Goal: Task Accomplishment & Management: Manage account settings

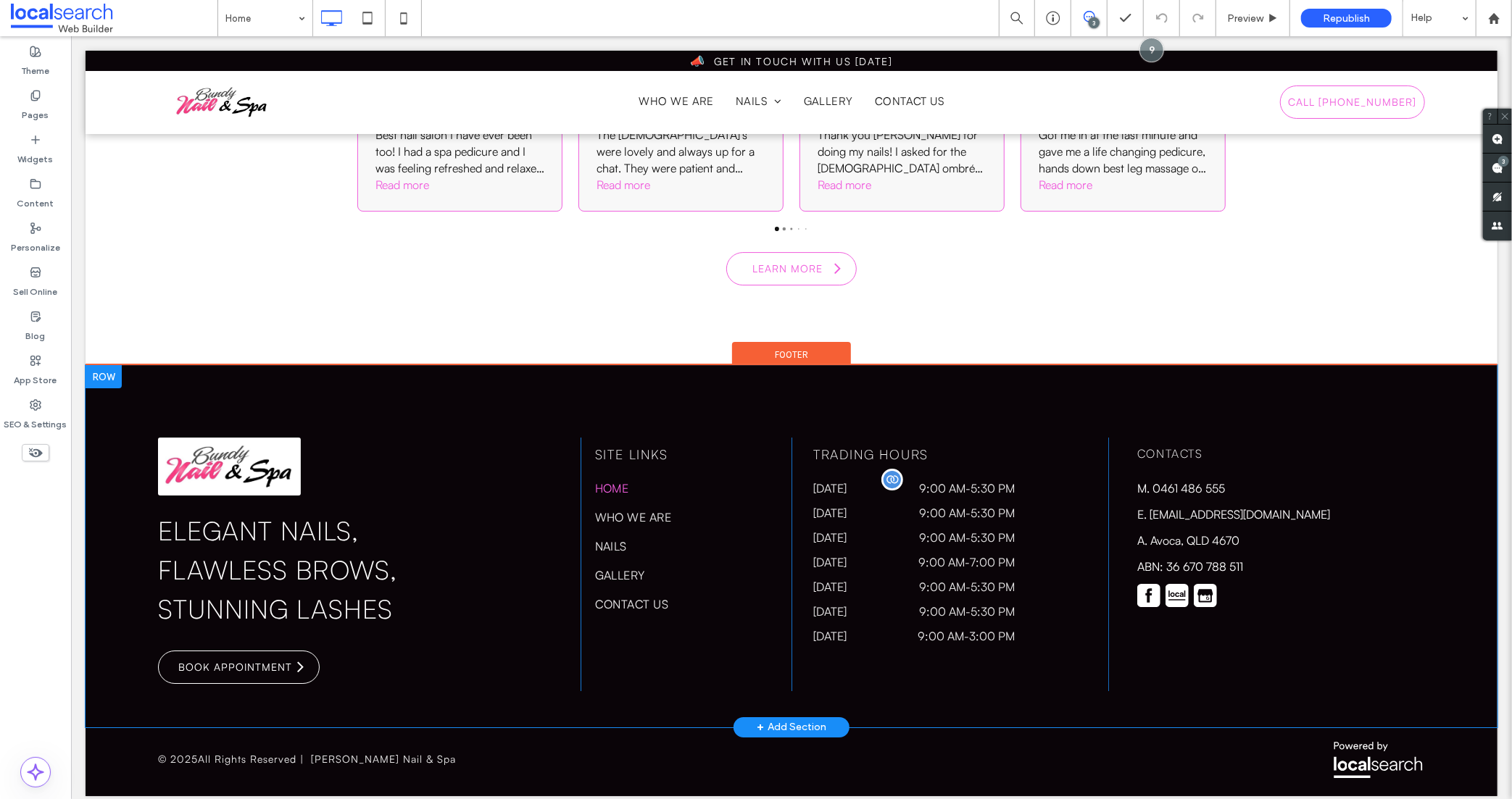
scroll to position [3563, 0]
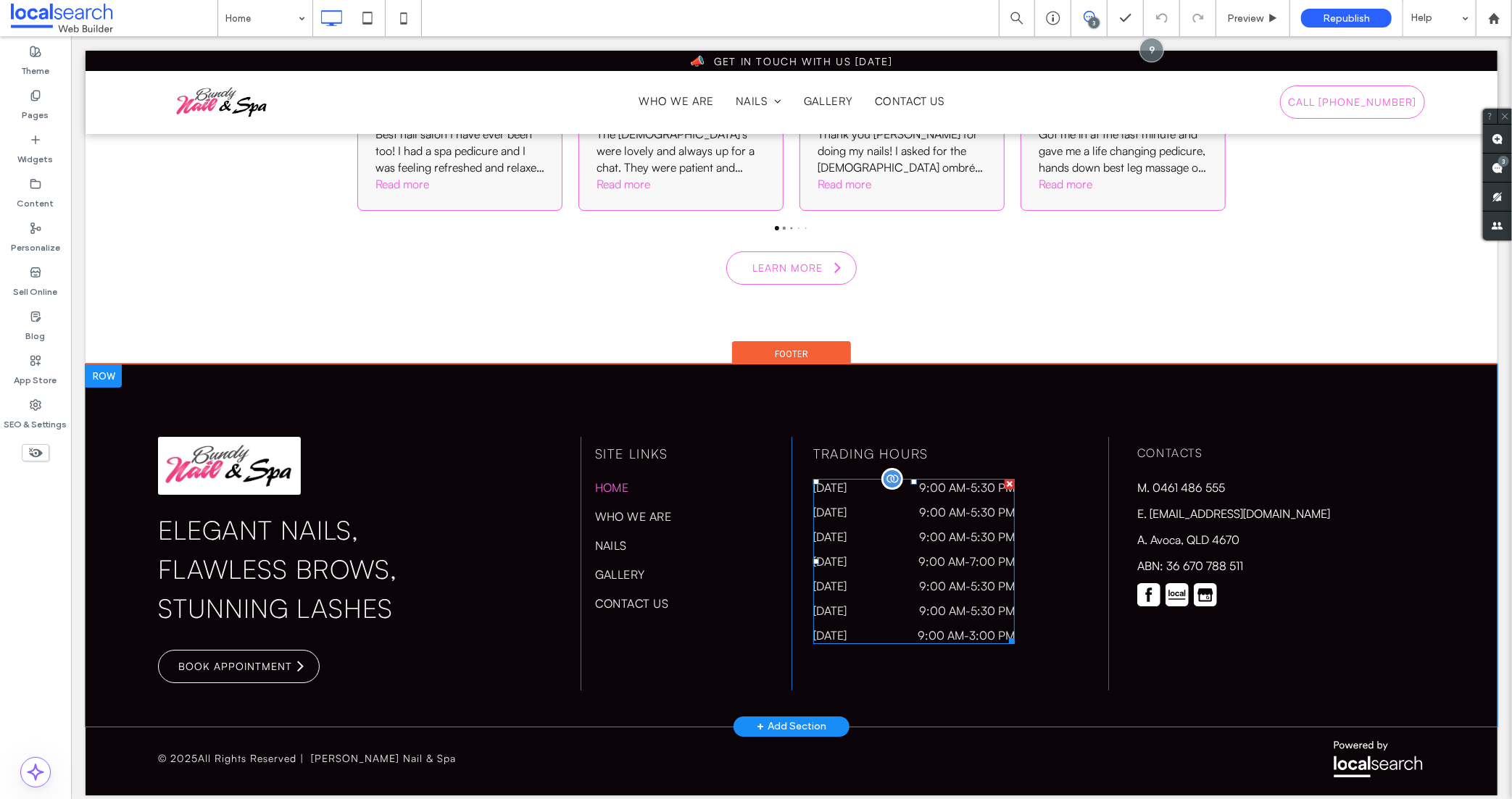
click at [918, 554] on time "9:00 am" at bounding box center [941, 561] width 47 height 14
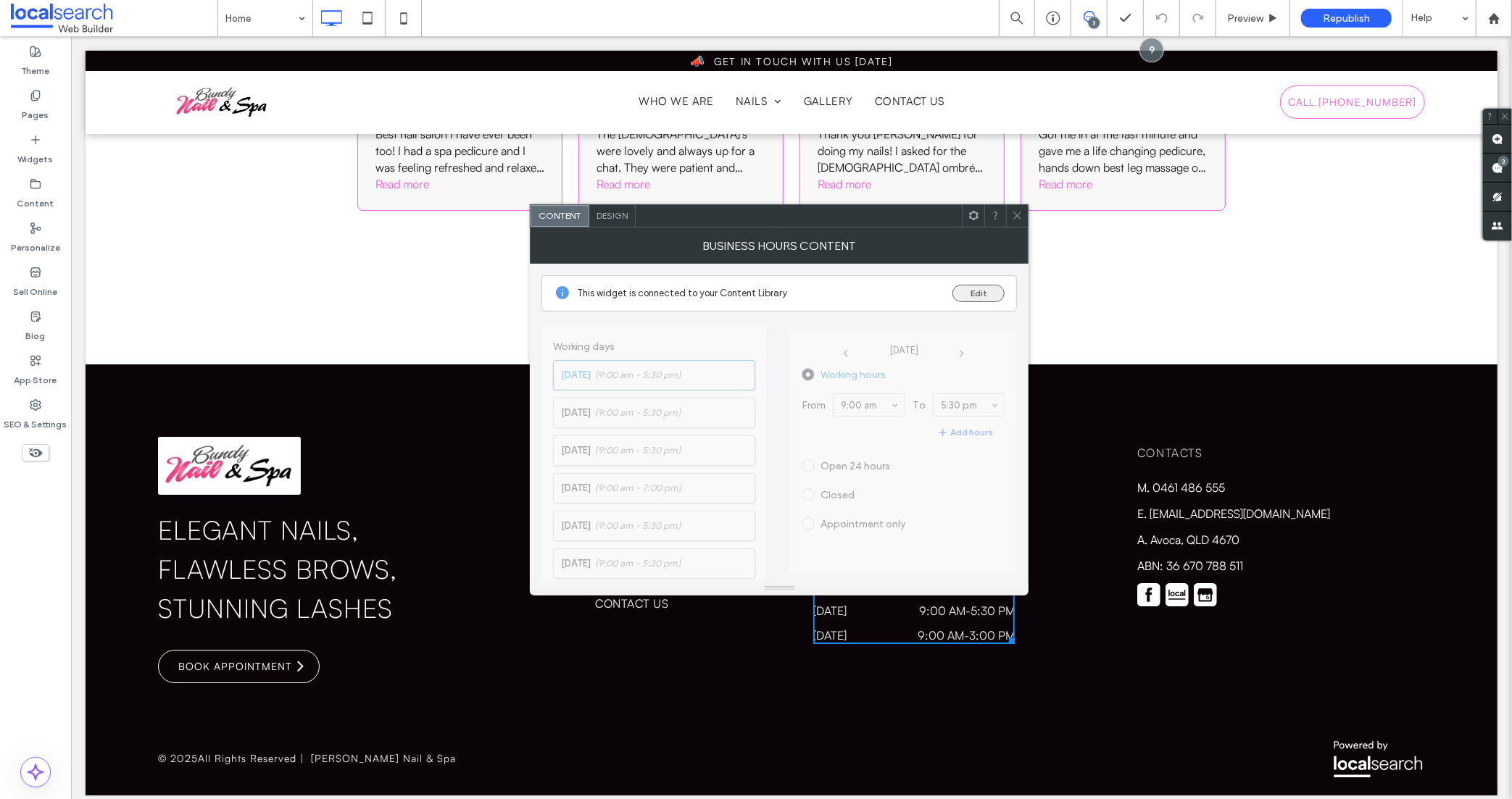
click at [998, 285] on button "Edit" at bounding box center [978, 294] width 52 height 18
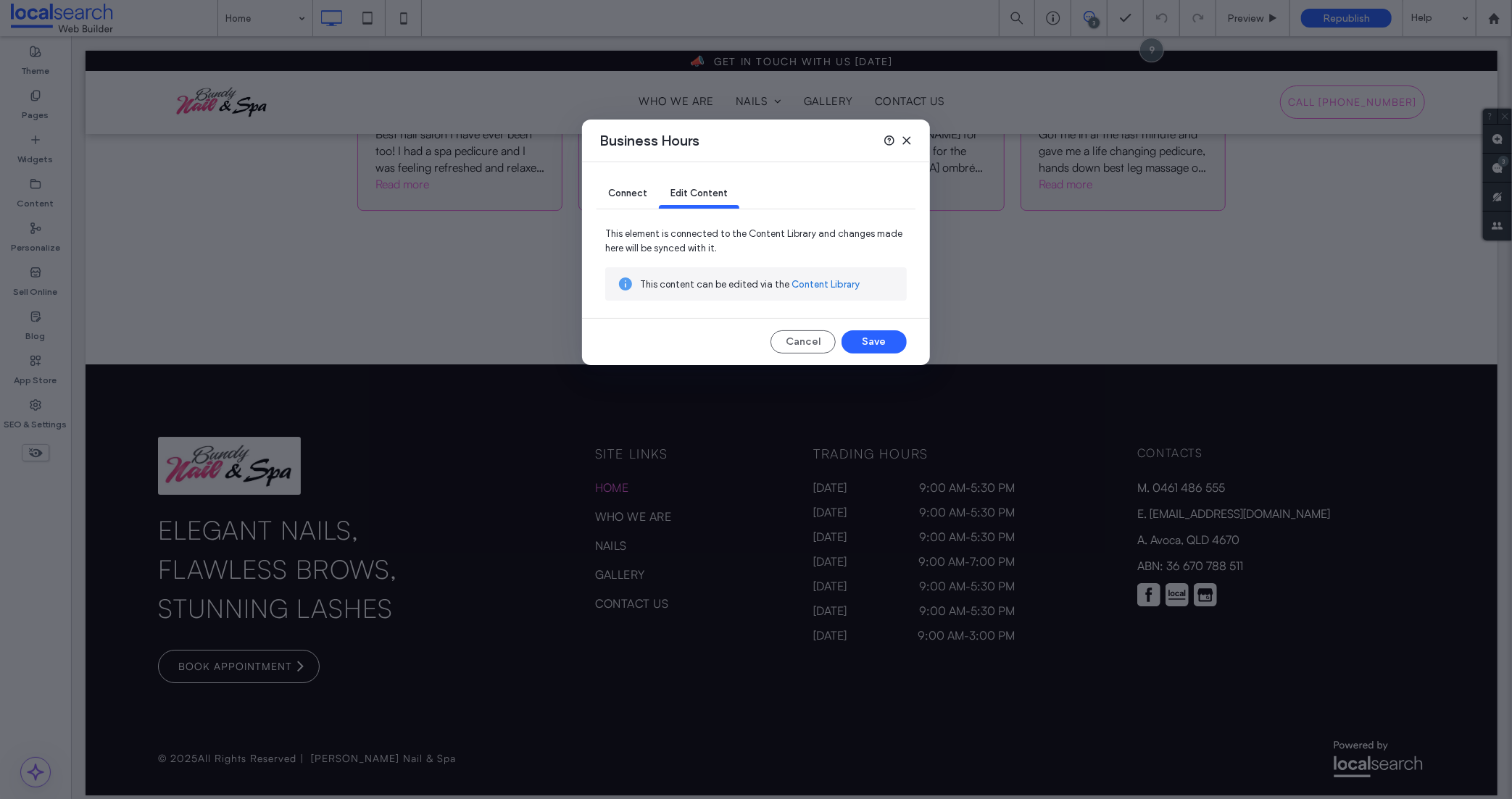
click at [818, 287] on link "Content Library" at bounding box center [825, 285] width 68 height 14
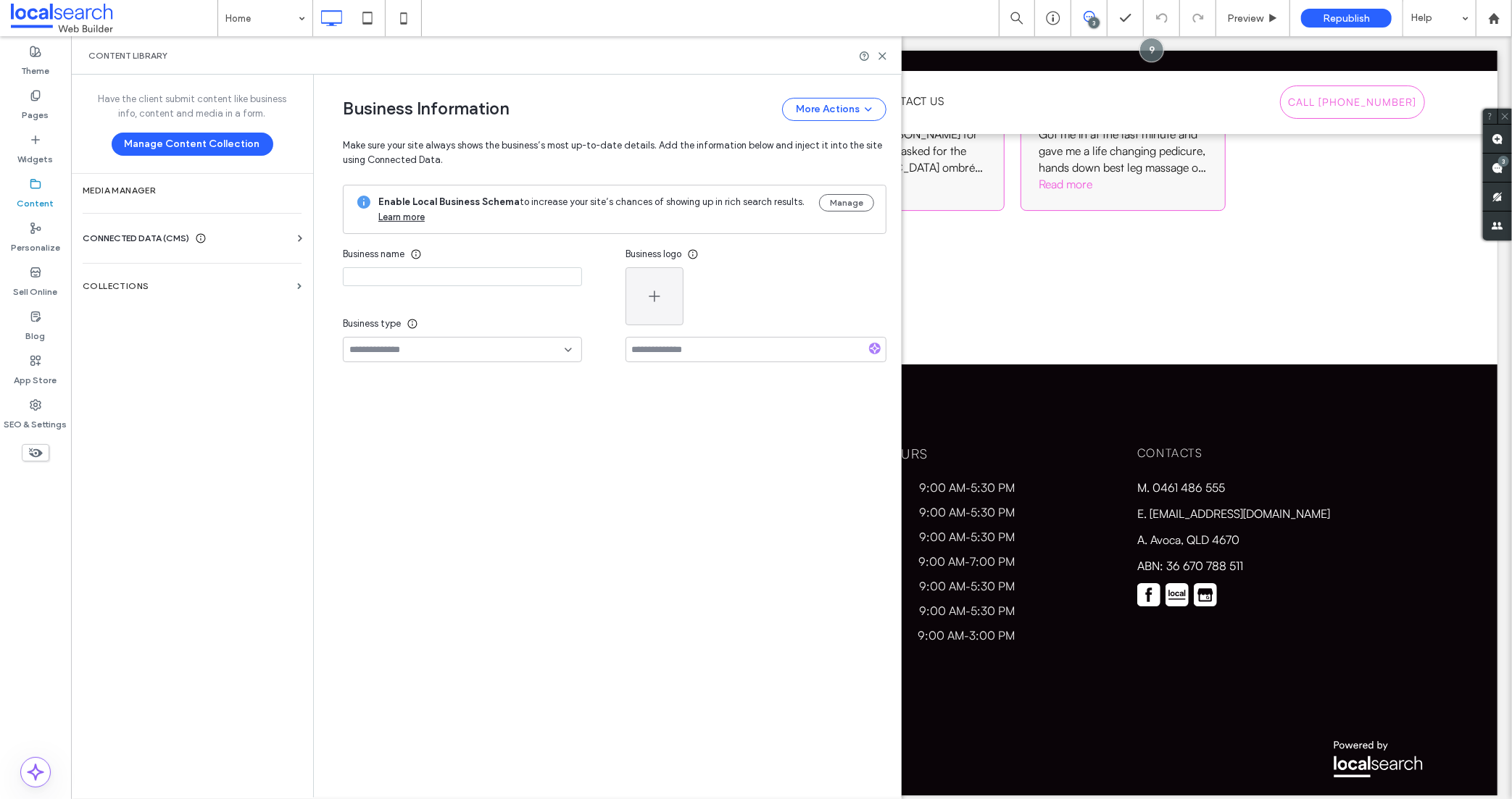
type input "**********"
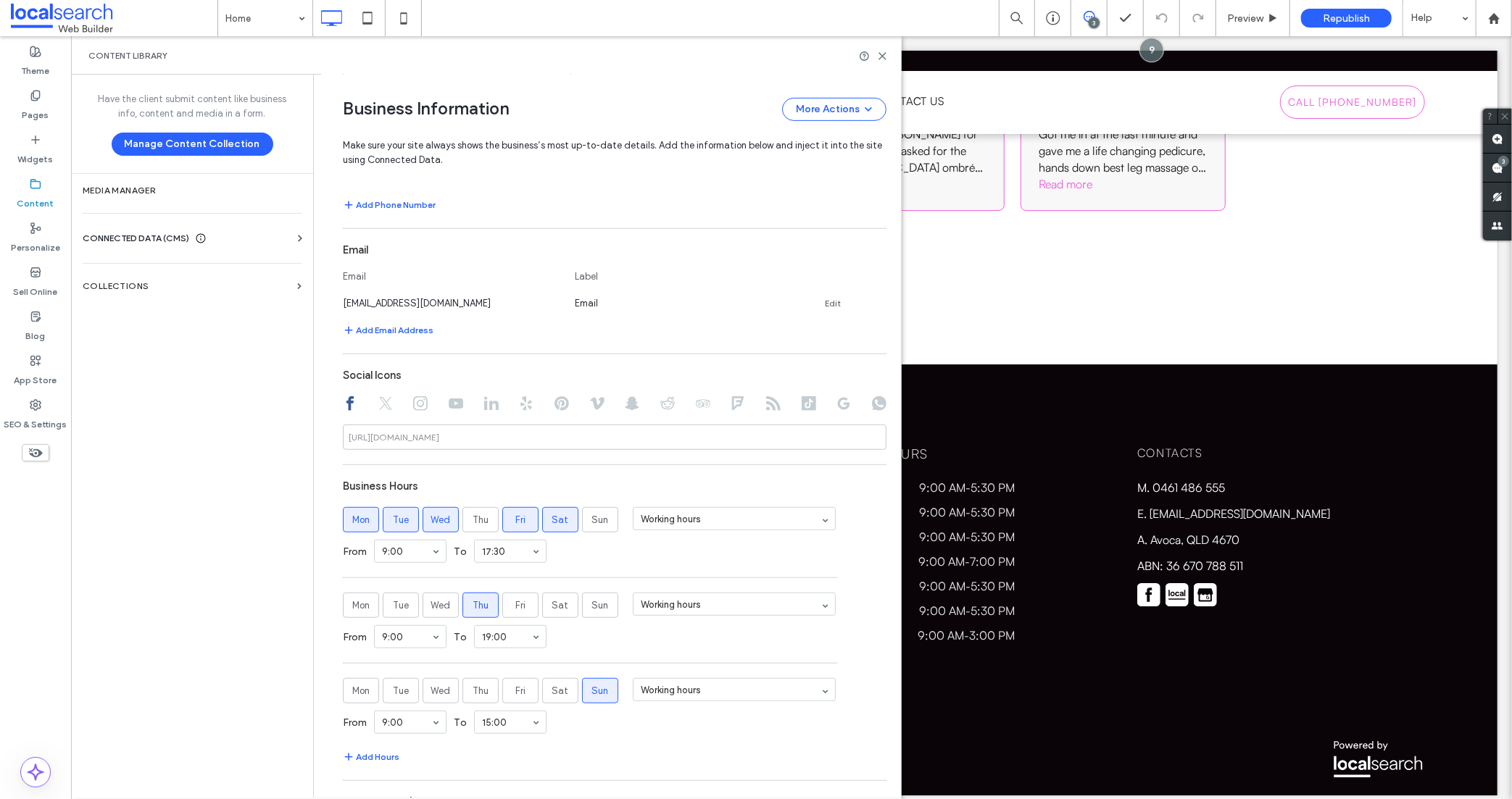
scroll to position [580, 0]
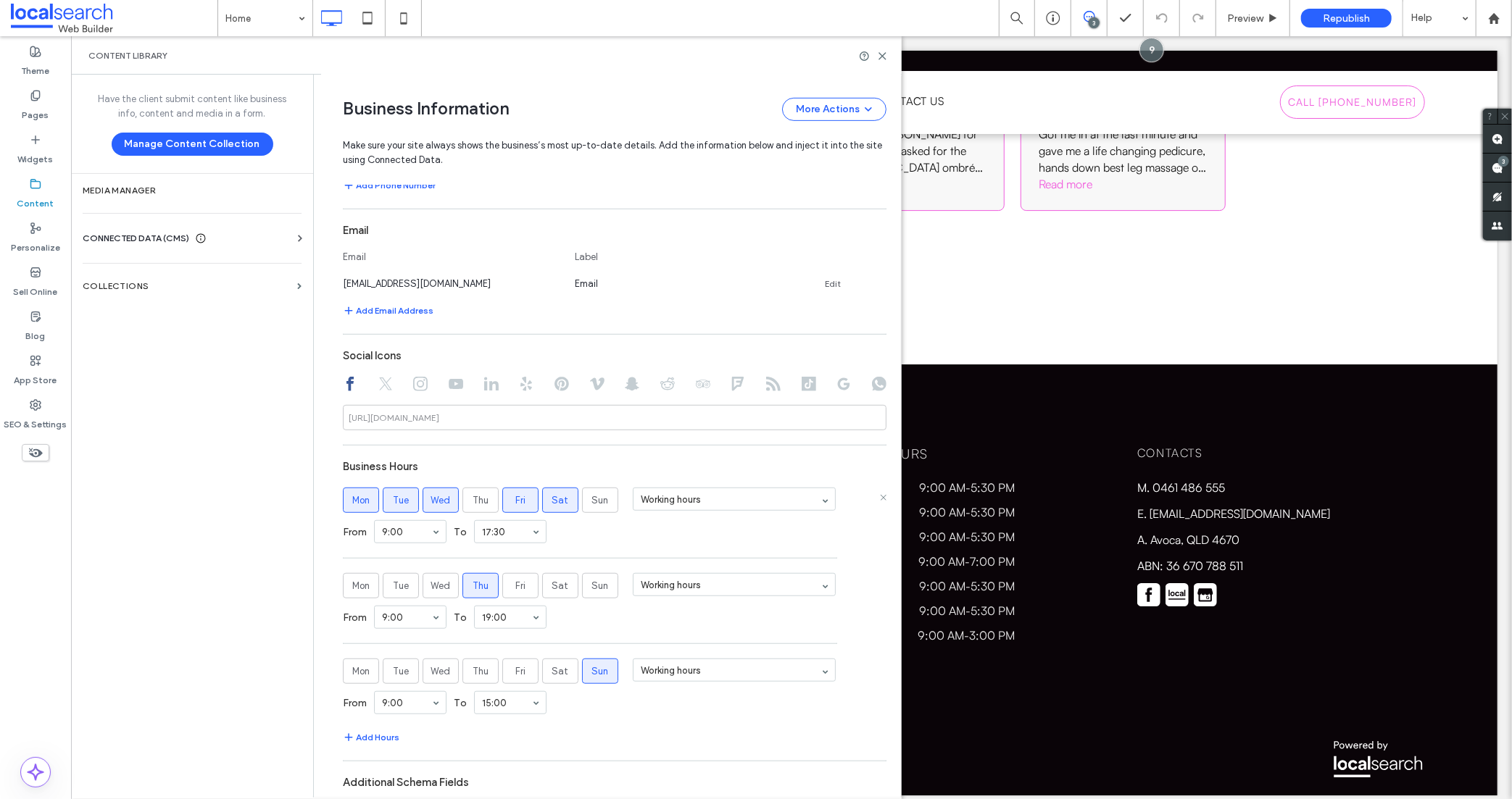
click at [522, 501] on label "Fri" at bounding box center [520, 501] width 36 height 26
click at [559, 499] on span "Sat" at bounding box center [560, 501] width 17 height 14
click at [506, 668] on label "Fri" at bounding box center [520, 671] width 36 height 26
click at [600, 676] on span "Sun" at bounding box center [600, 671] width 17 height 14
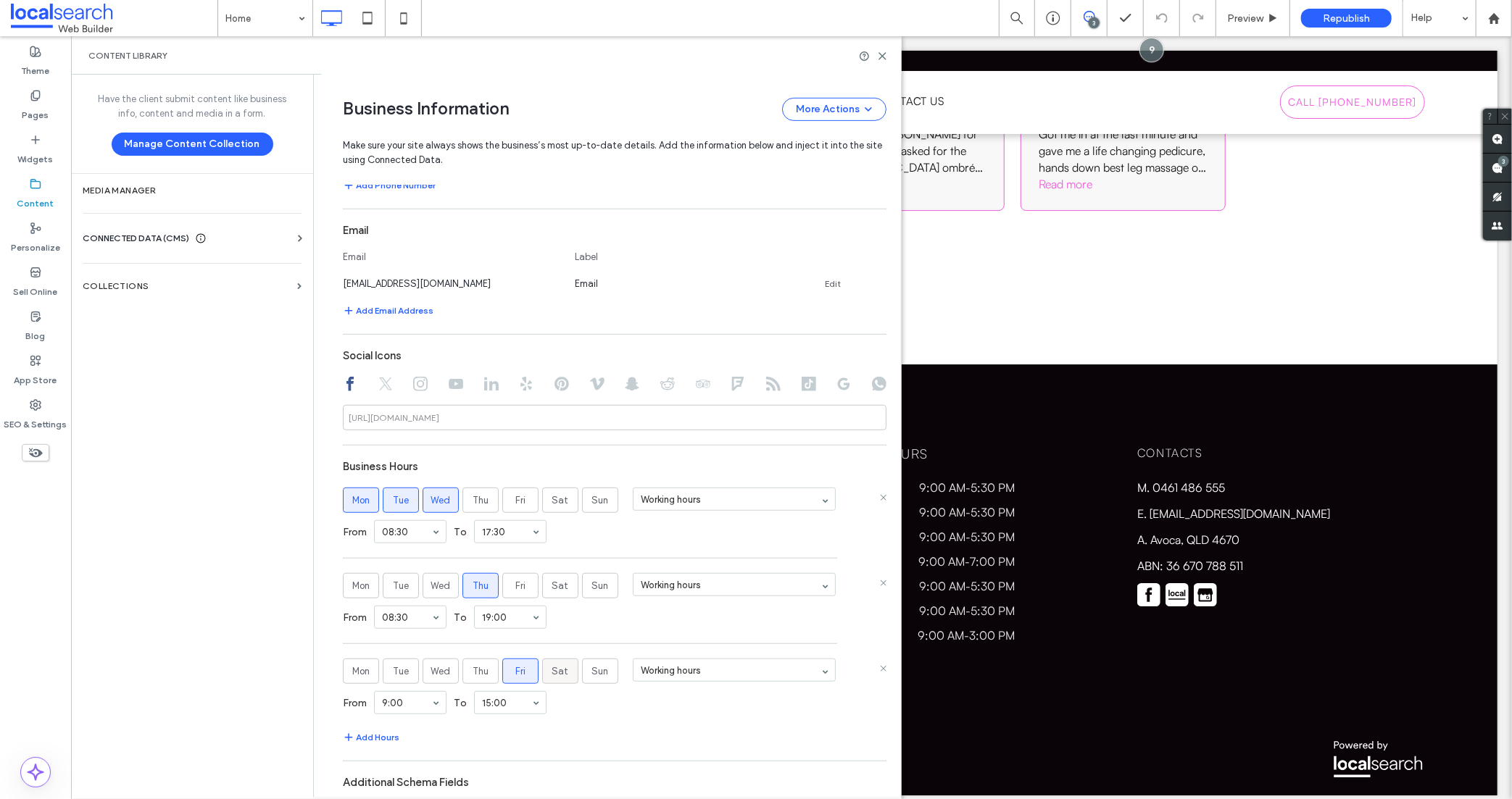
click at [555, 668] on span "Sat" at bounding box center [560, 671] width 17 height 14
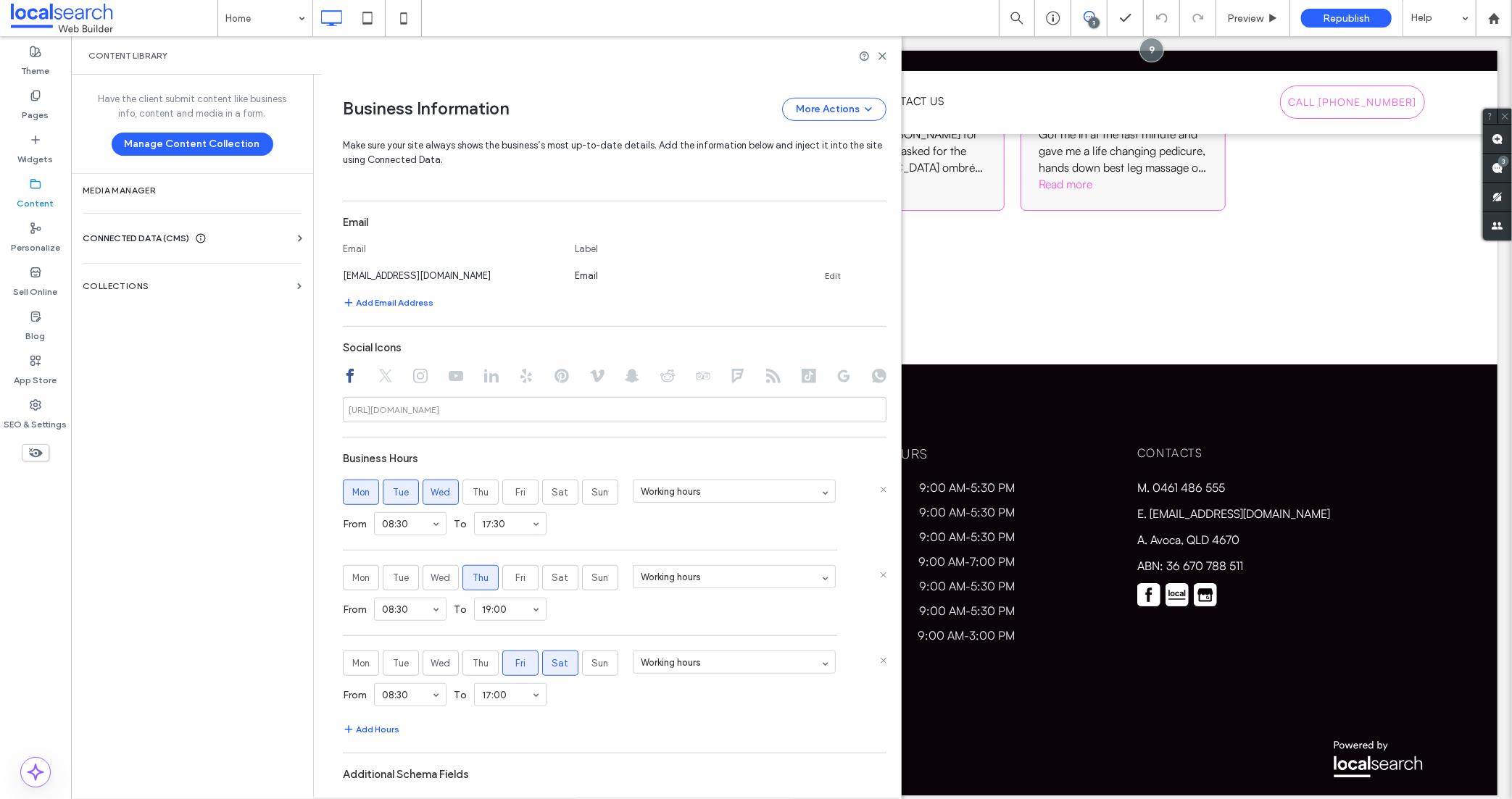
scroll to position [607, 0]
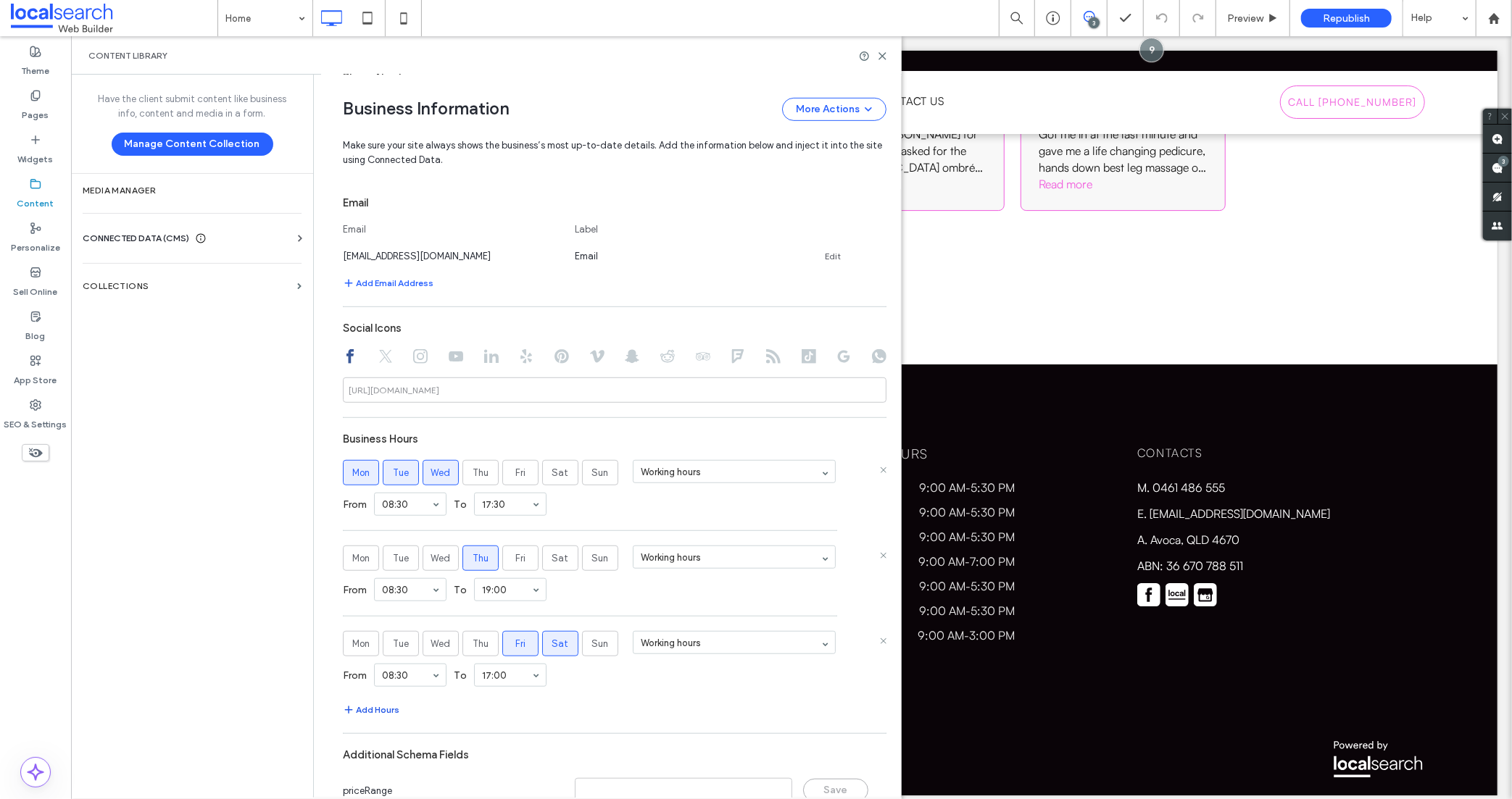
click at [378, 710] on button "Add Hours" at bounding box center [371, 710] width 56 height 18
click at [595, 728] on span "Sun" at bounding box center [600, 730] width 17 height 14
click at [515, 727] on span "Fri" at bounding box center [520, 730] width 10 height 14
click at [465, 730] on label "Thu" at bounding box center [480, 729] width 36 height 26
click at [431, 725] on span "Wed" at bounding box center [441, 730] width 19 height 14
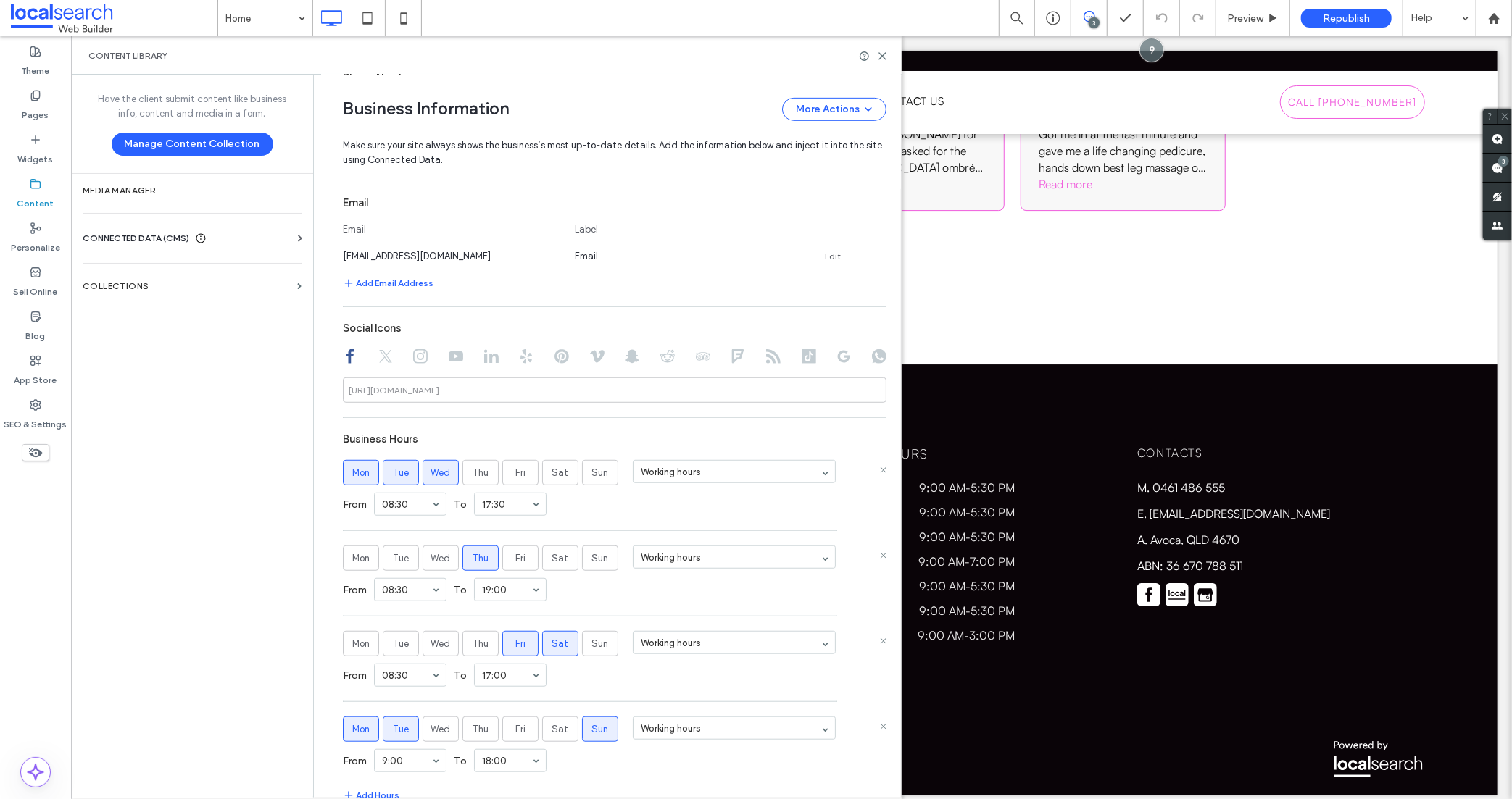
drag, startPoint x: 412, startPoint y: 730, endPoint x: 379, endPoint y: 726, distance: 33.2
click at [412, 730] on label "Tue" at bounding box center [400, 729] width 36 height 26
click at [366, 724] on label "Mon" at bounding box center [360, 729] width 36 height 26
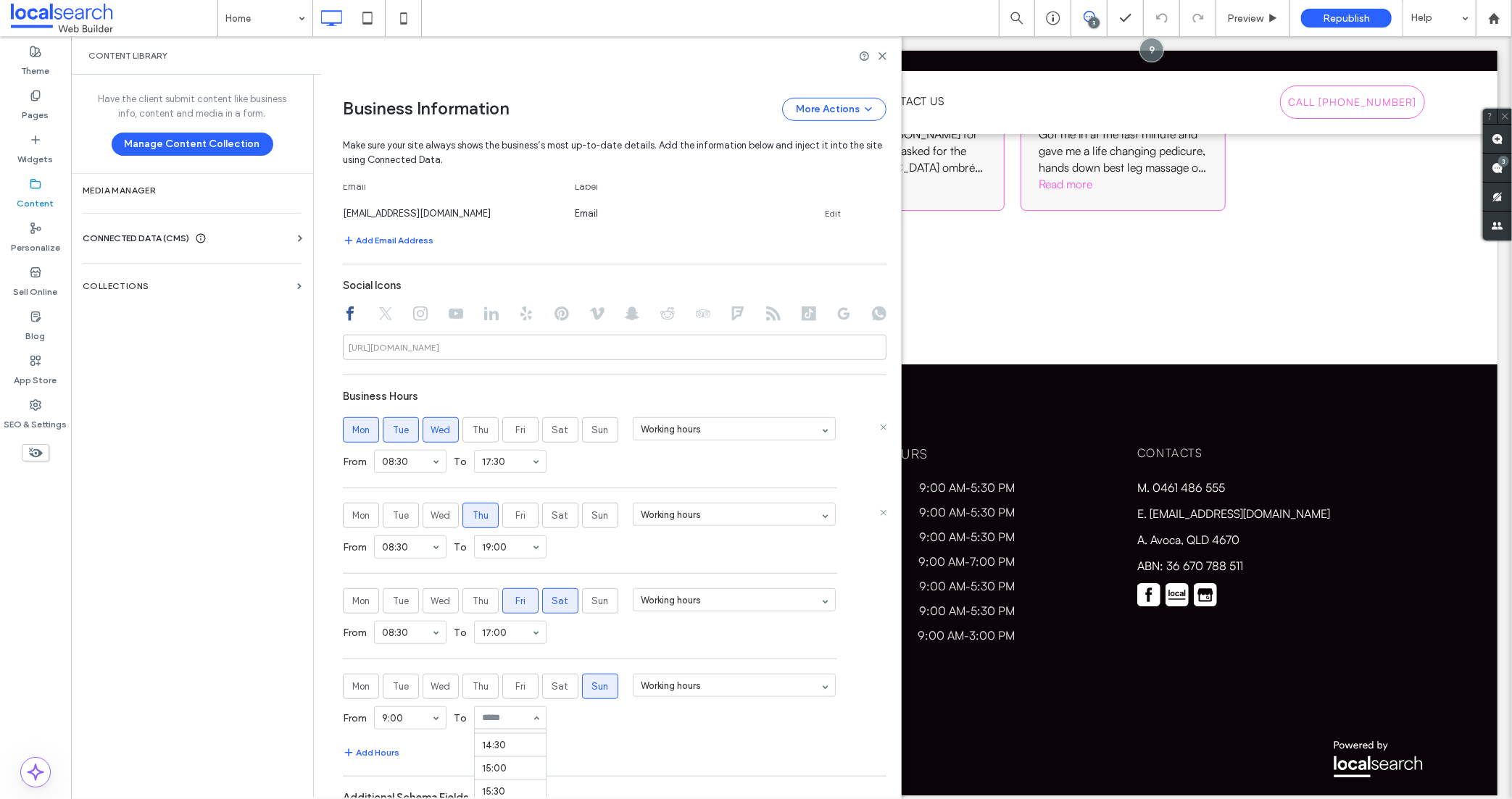
scroll to position [630, 0]
click at [881, 56] on use at bounding box center [883, 56] width 6 height 6
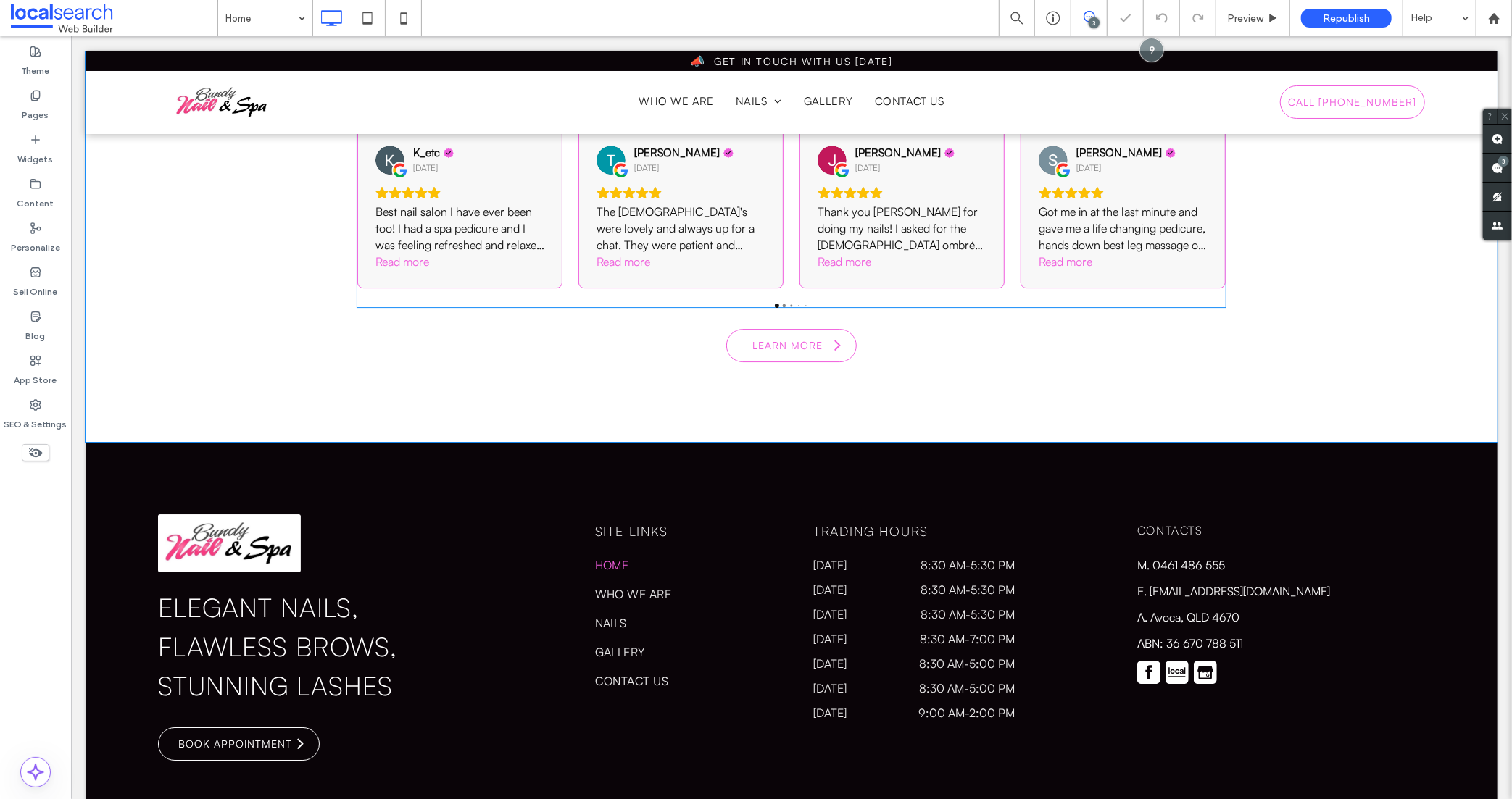
scroll to position [3563, 0]
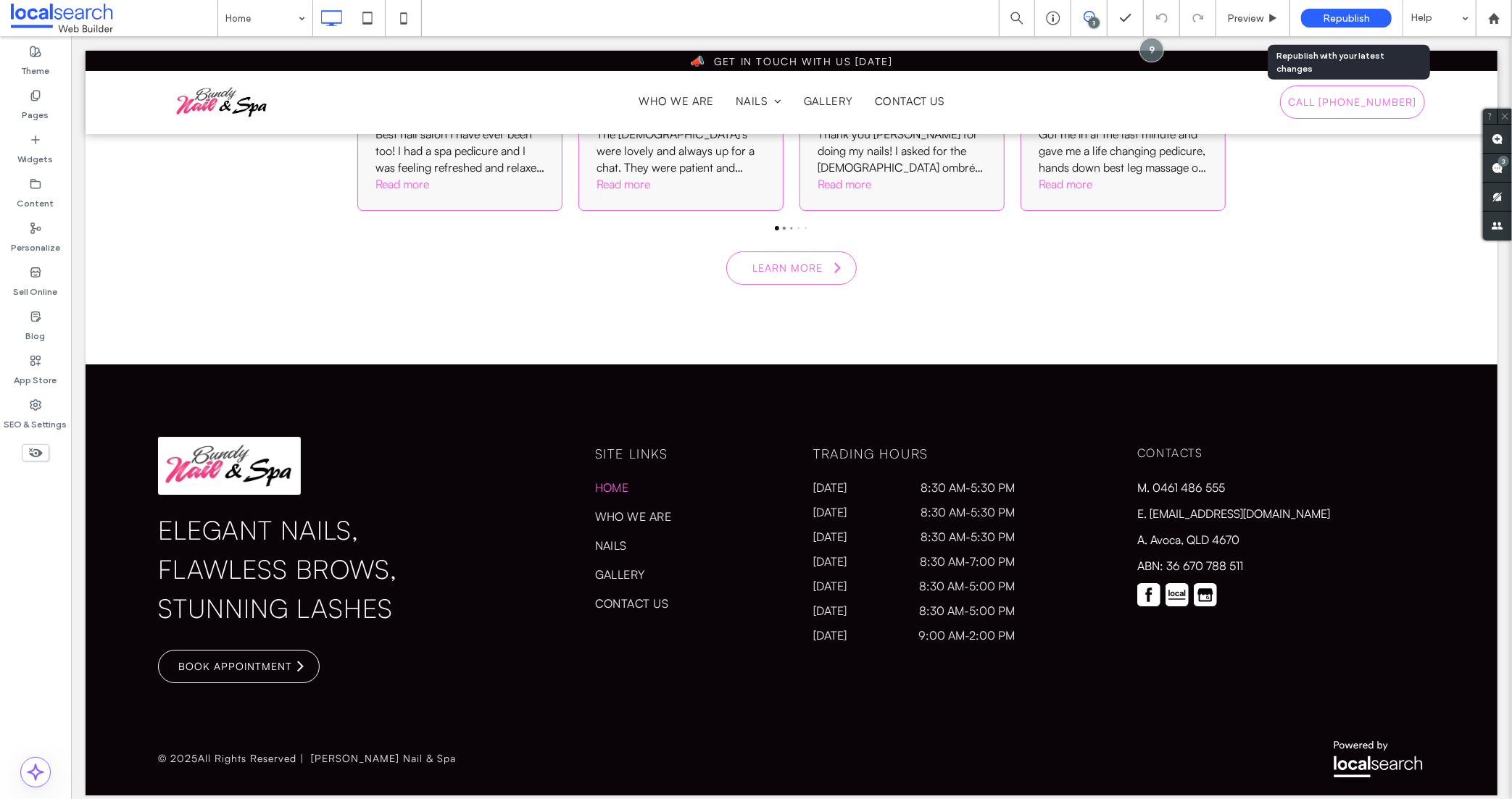
click at [1352, 17] on span "Republish" at bounding box center [1347, 18] width 47 height 12
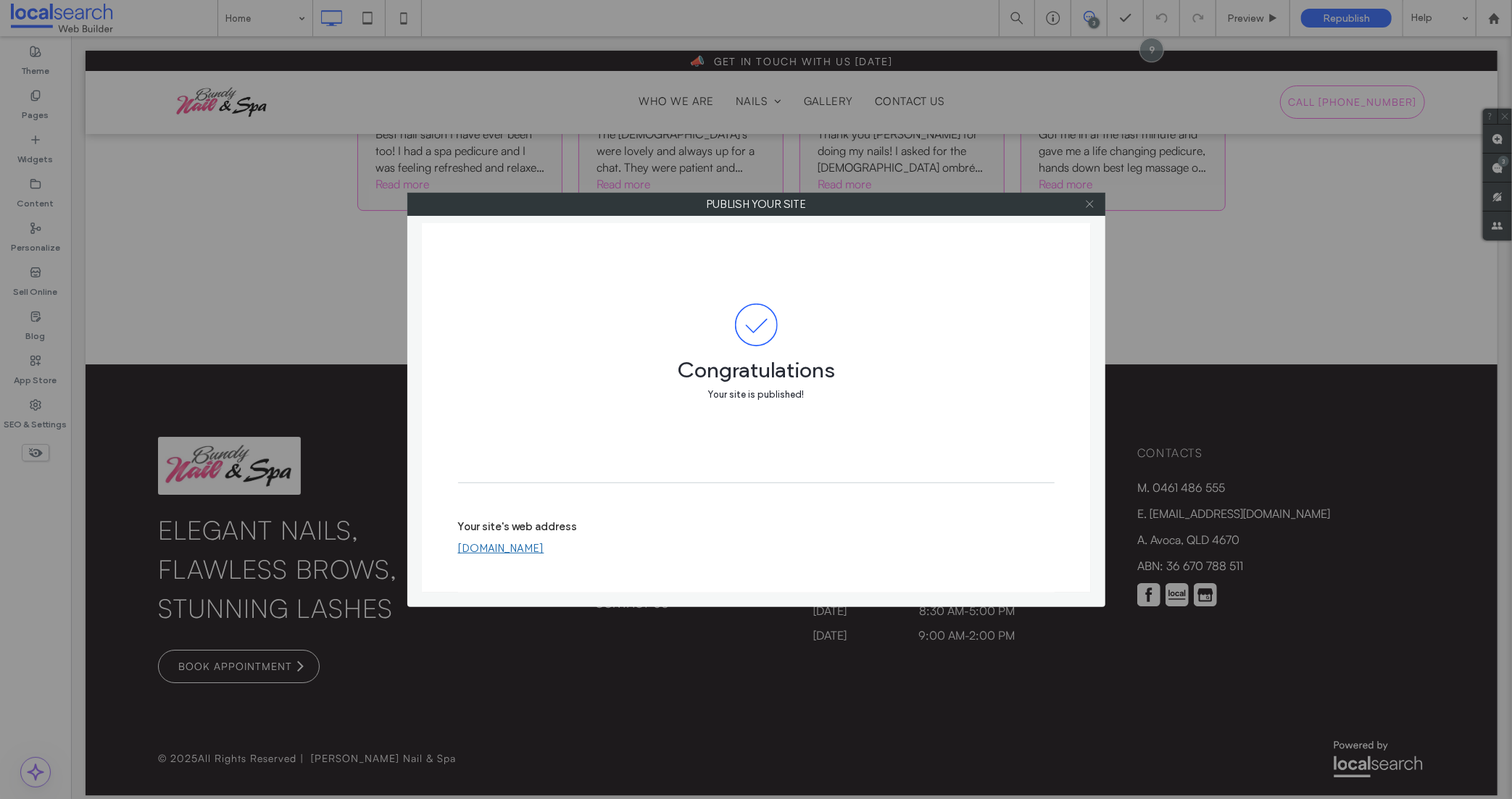
click at [1087, 205] on icon at bounding box center [1090, 205] width 11 height 11
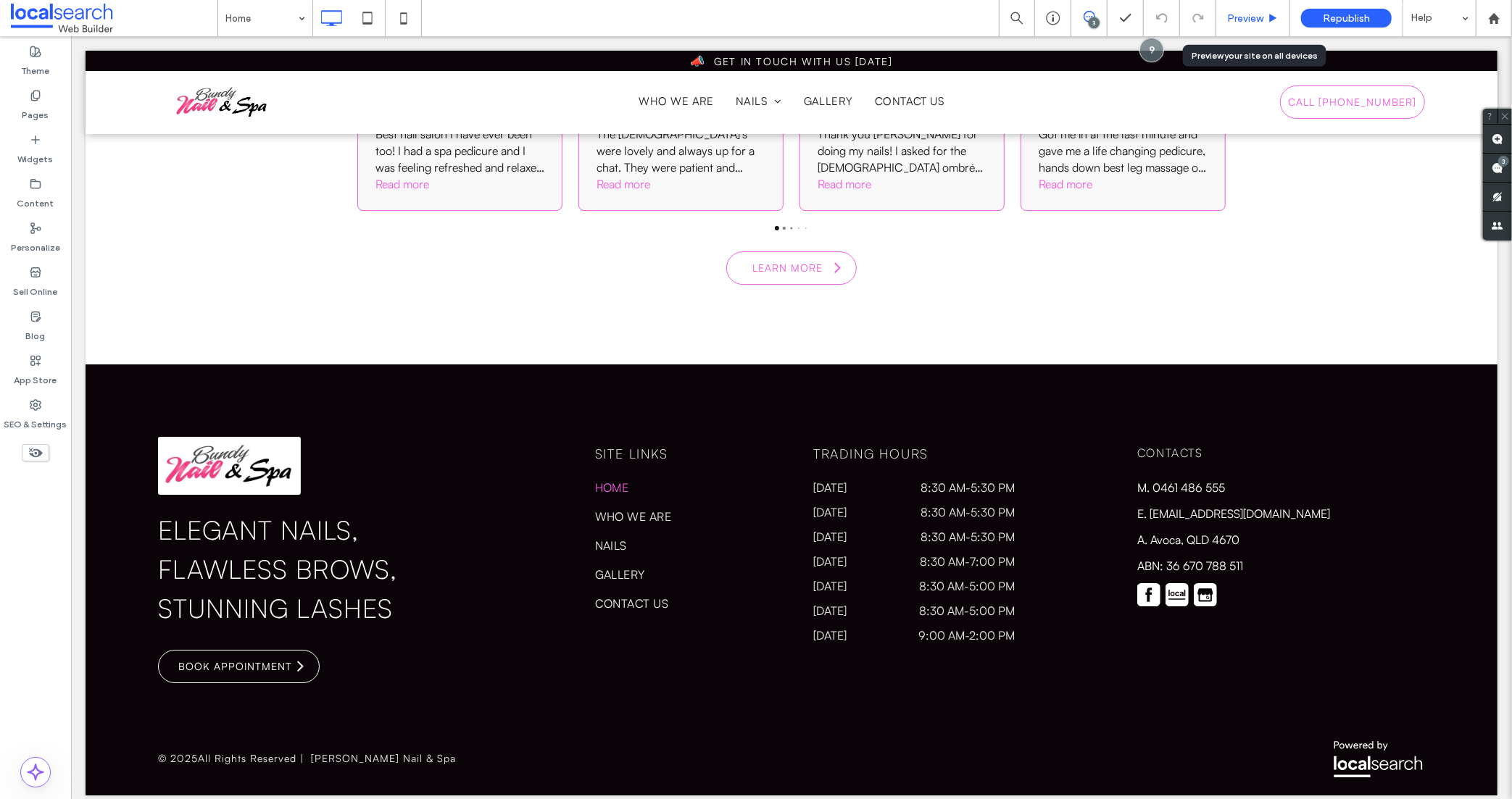
click at [1249, 19] on span "Preview" at bounding box center [1245, 18] width 36 height 12
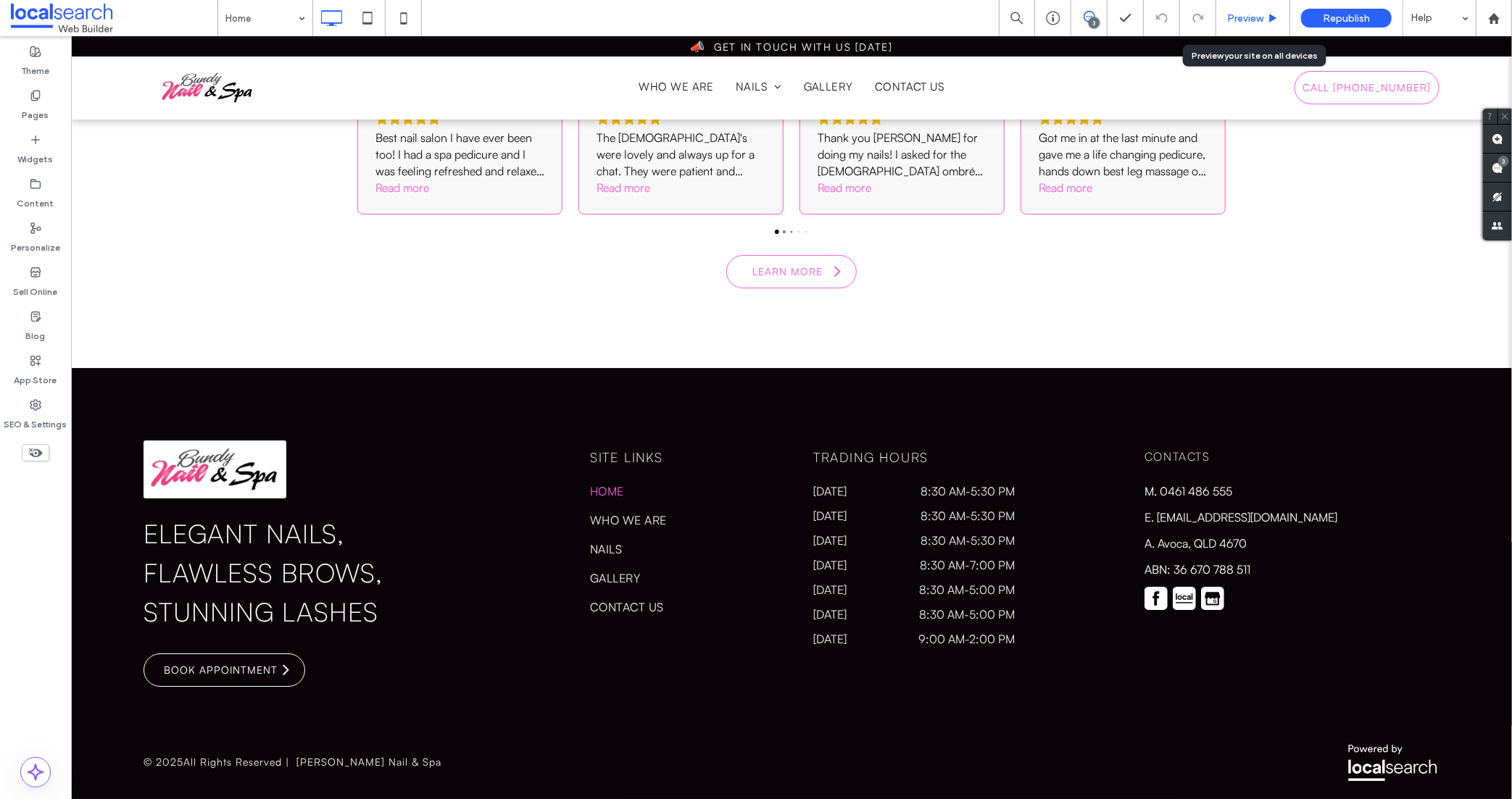
scroll to position [3535, 0]
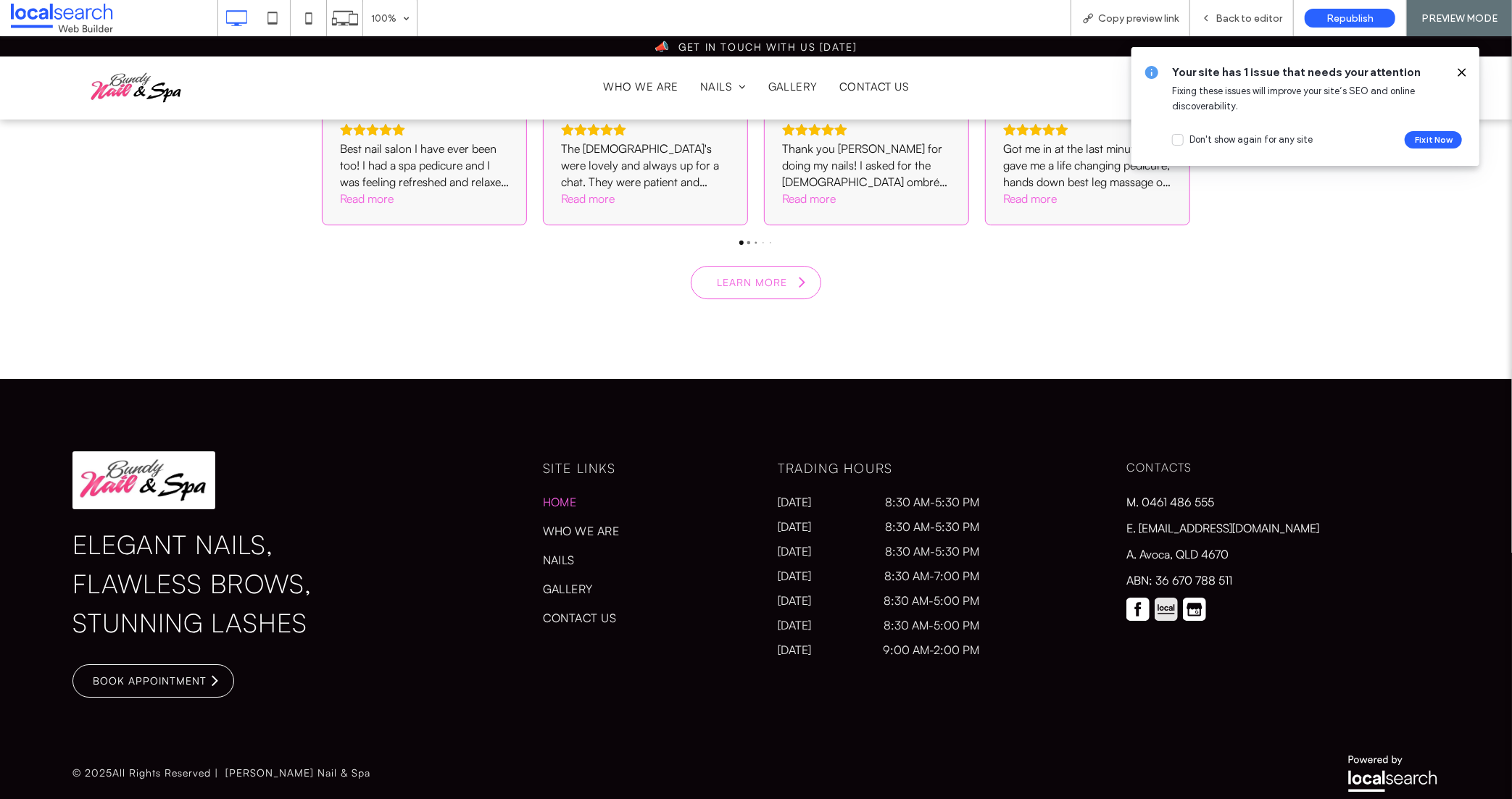
click at [1163, 598] on img at bounding box center [1166, 608] width 23 height 23
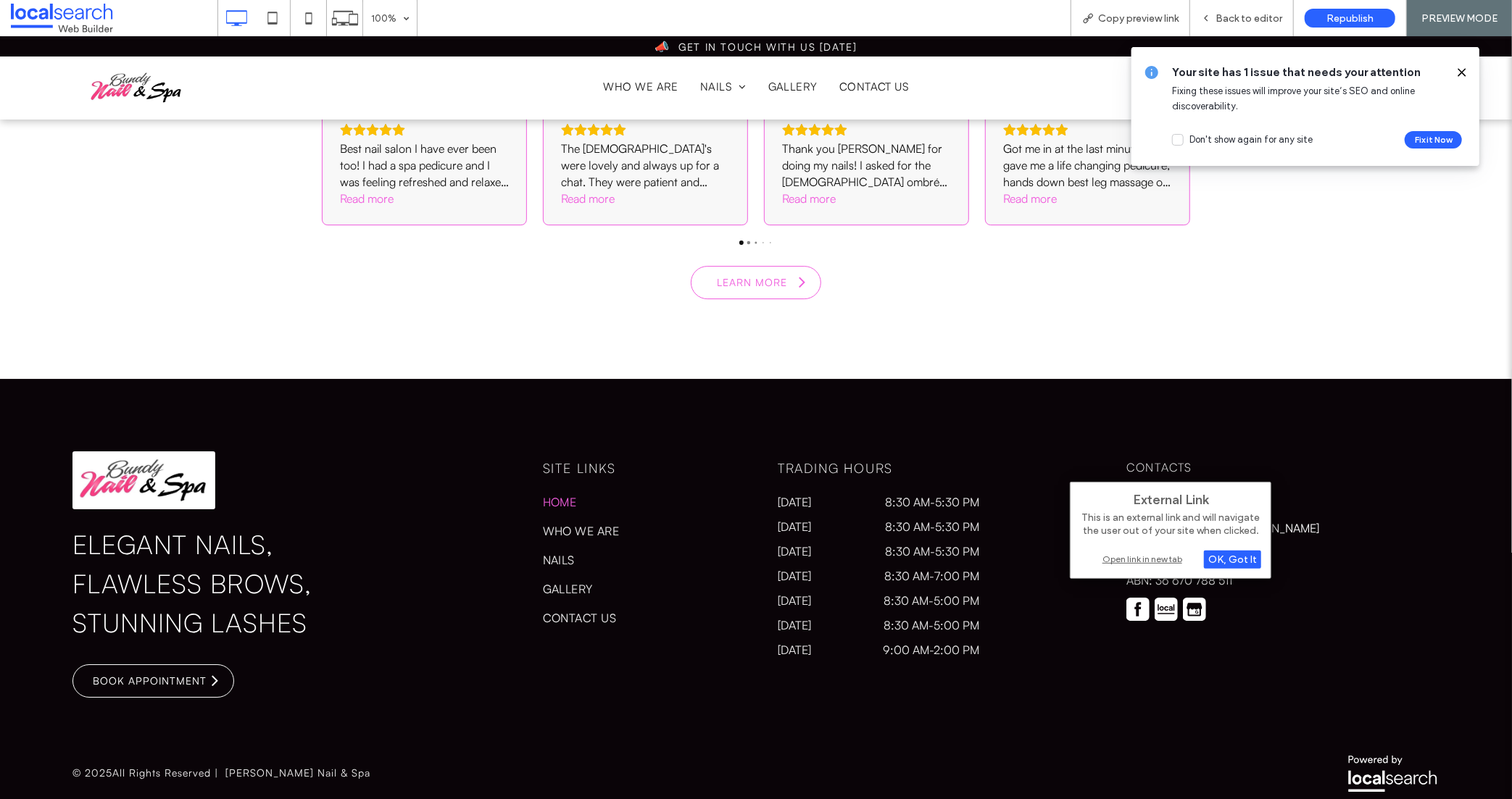
click at [1140, 555] on div "Open link in new tab" at bounding box center [1171, 558] width 181 height 15
